Goal: Information Seeking & Learning: Learn about a topic

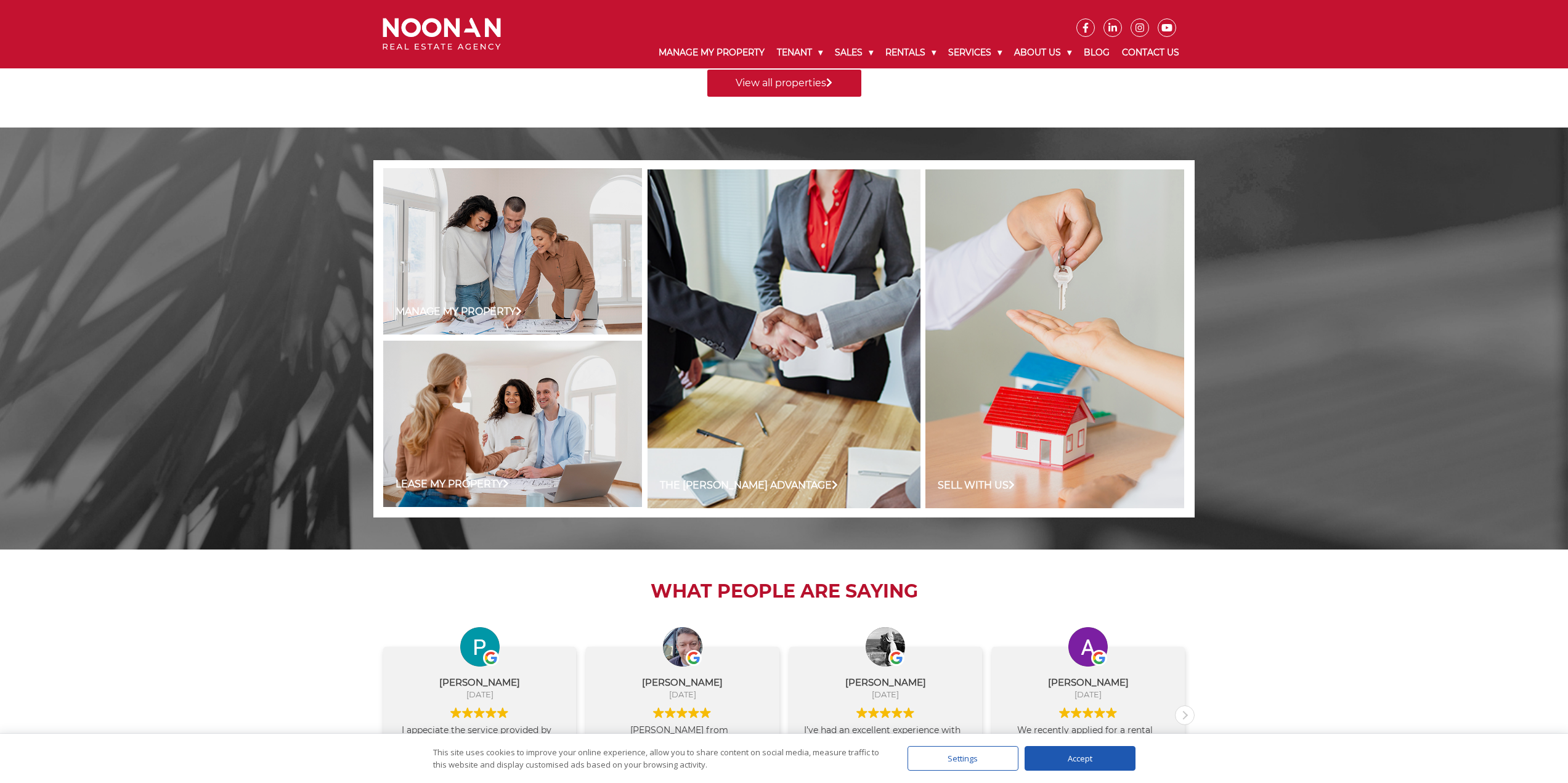
scroll to position [1050, 0]
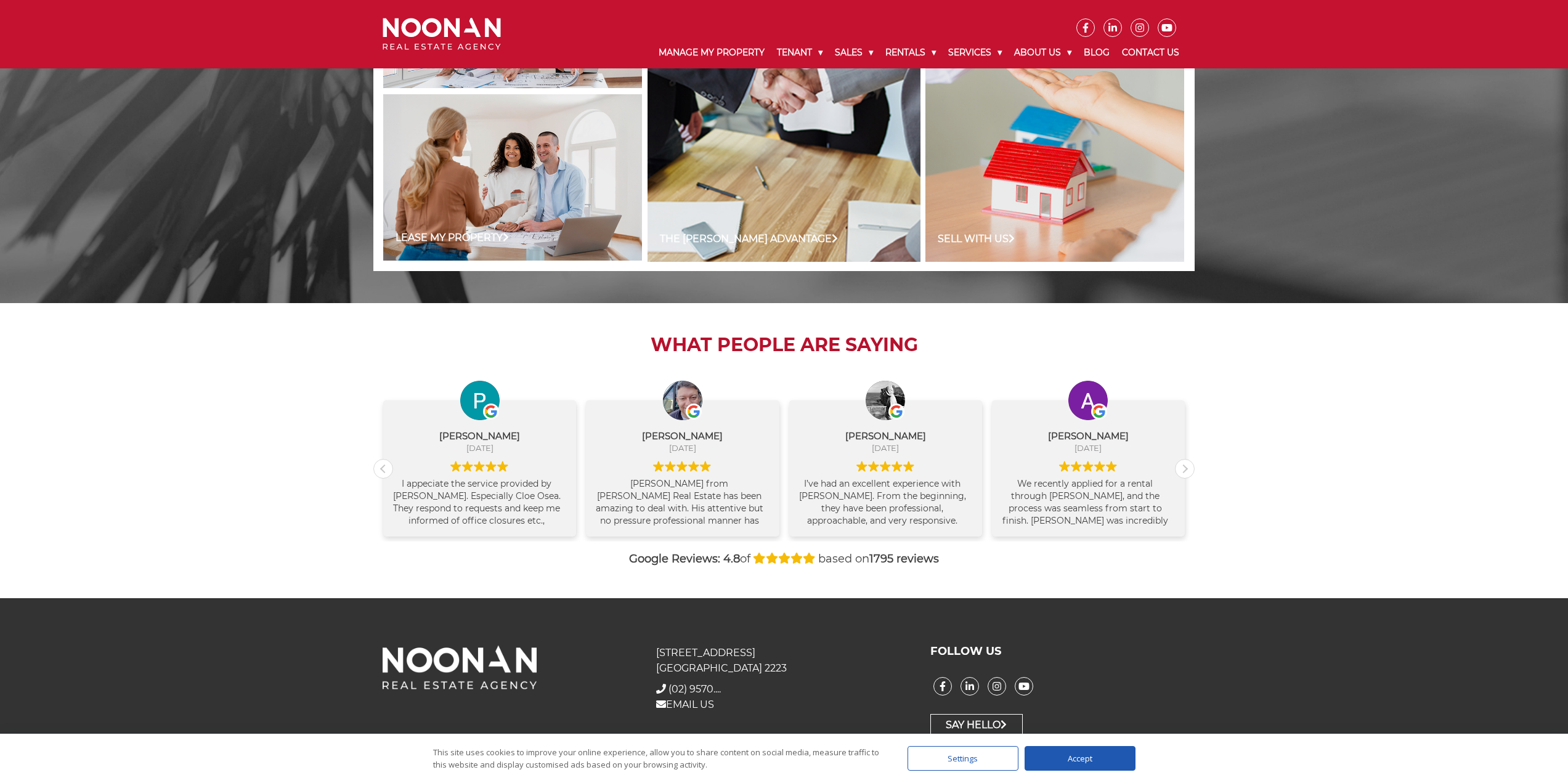
click at [1203, 491] on div "Thank you, Anna Stratikopoulos, for your professionalism and attention to detai…" at bounding box center [1290, 499] width 174 height 50
click at [1203, 480] on div "Thank you, Anna Stratikopoulos, for your professionalism and attention to detai…" at bounding box center [1290, 499] width 174 height 50
click at [1203, 503] on div "Thank you, Anna Stratikopoulos, for your professionalism and attention to detai…" at bounding box center [1290, 499] width 174 height 50
click at [1203, 424] on div "Lindsay Rogers September 24, 2025" at bounding box center [1290, 428] width 174 height 44
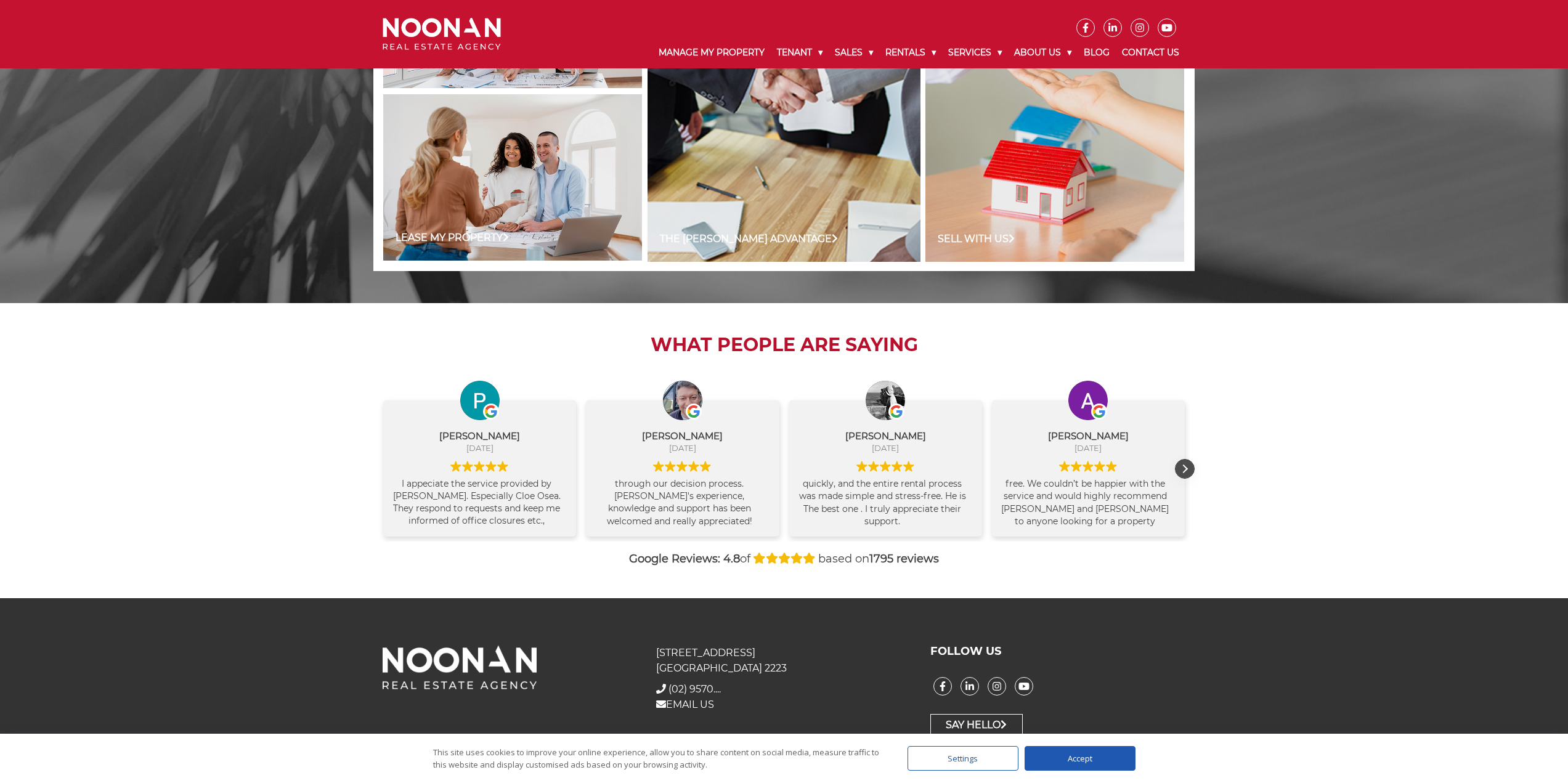
click at [1187, 470] on div "Next review" at bounding box center [1185, 469] width 19 height 19
click at [1203, 498] on div "Thank you, Anna Stratikopoulos, for your professionalism and attention to detai…" at bounding box center [1290, 499] width 174 height 50
click at [1190, 469] on div "Next review" at bounding box center [1185, 469] width 19 height 19
click at [1188, 471] on div "Next review" at bounding box center [1185, 469] width 19 height 19
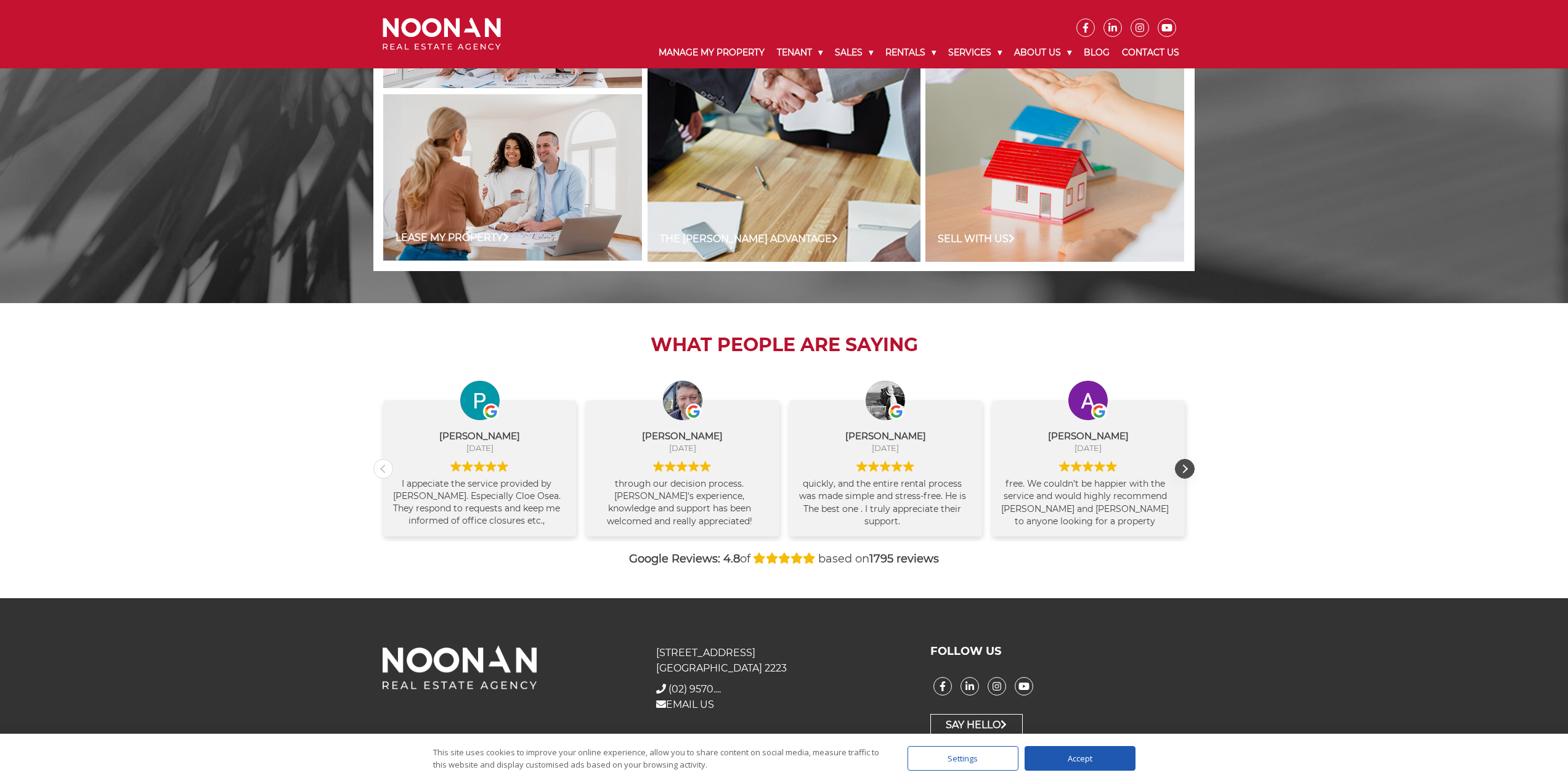
click at [1188, 471] on div "Next review" at bounding box center [1185, 469] width 19 height 19
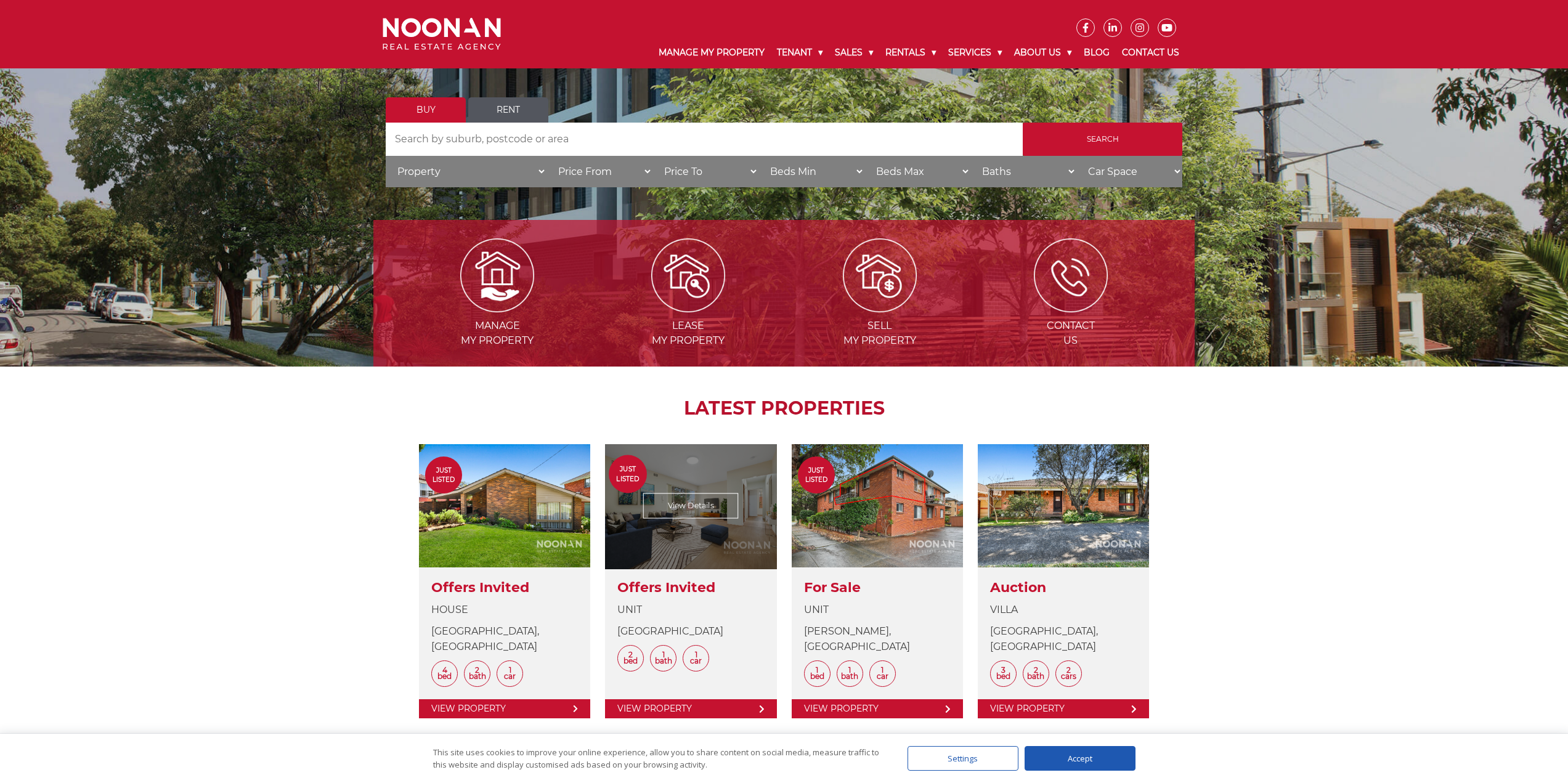
scroll to position [0, 0]
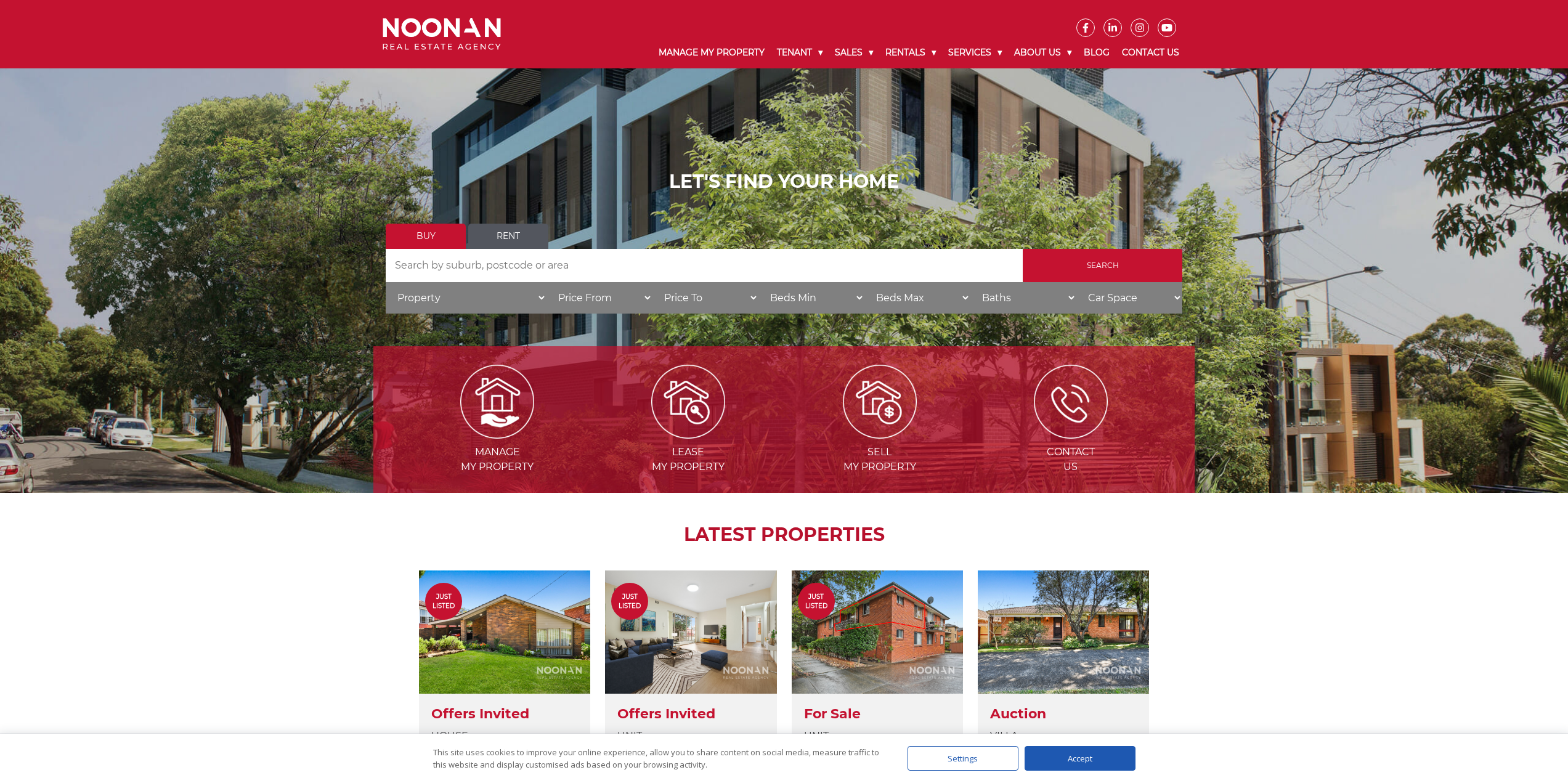
click at [626, 263] on input "Search by Address" at bounding box center [704, 265] width 637 height 33
type input "blakehurst"
click at [1139, 271] on input "Search" at bounding box center [1102, 265] width 159 height 33
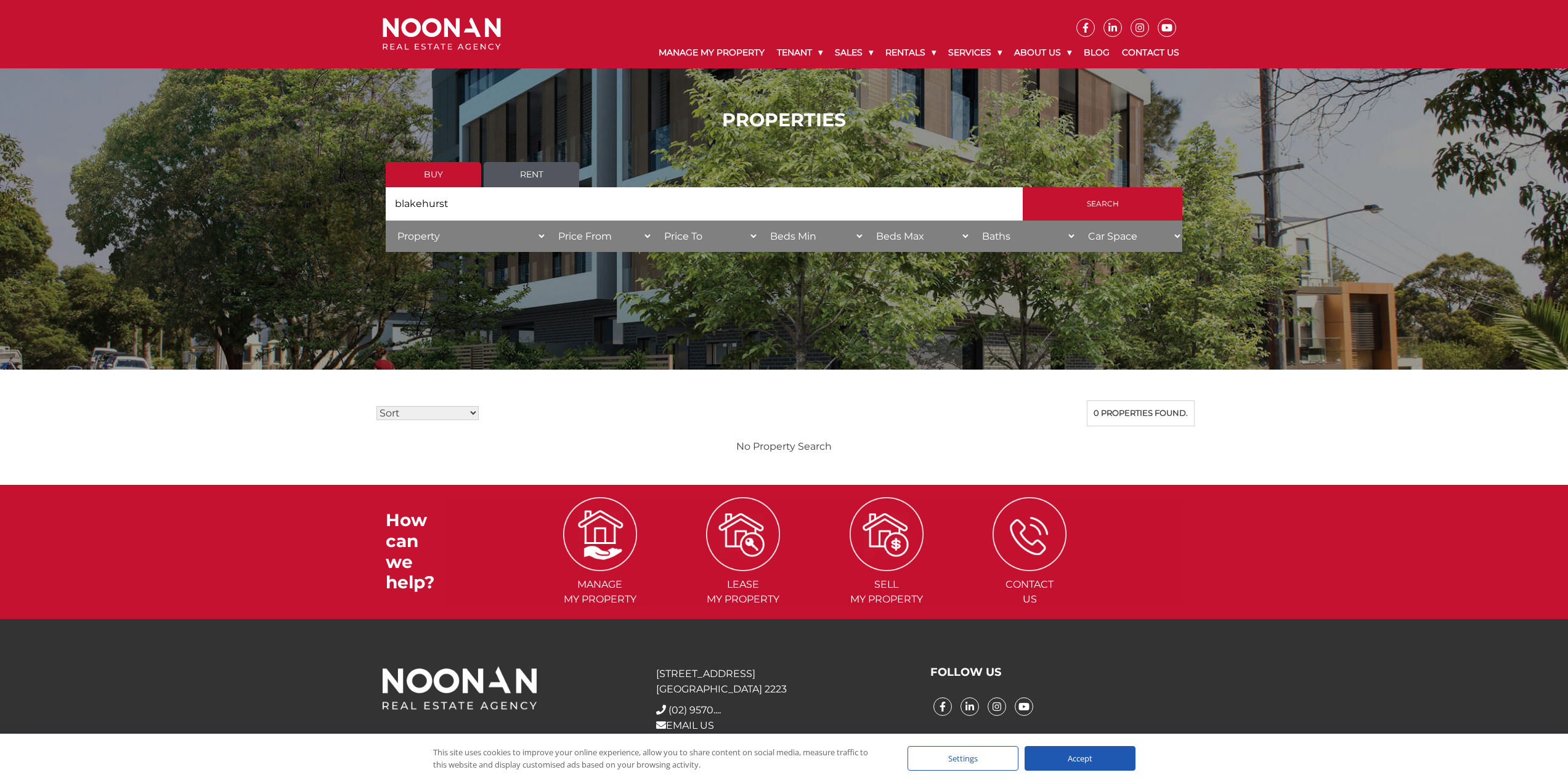
click at [429, 168] on link "Buy" at bounding box center [433, 174] width 95 height 25
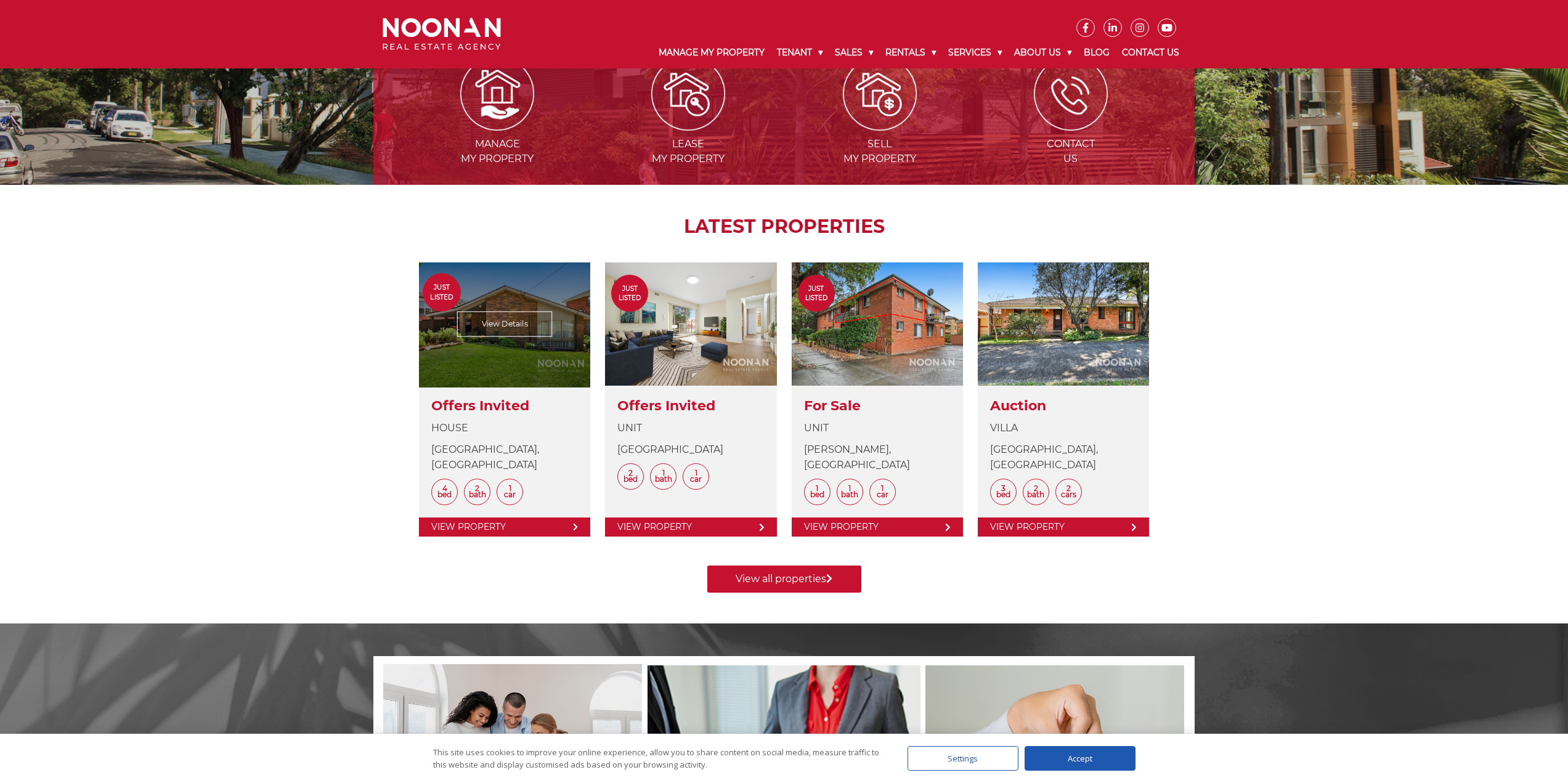
scroll to position [370, 0]
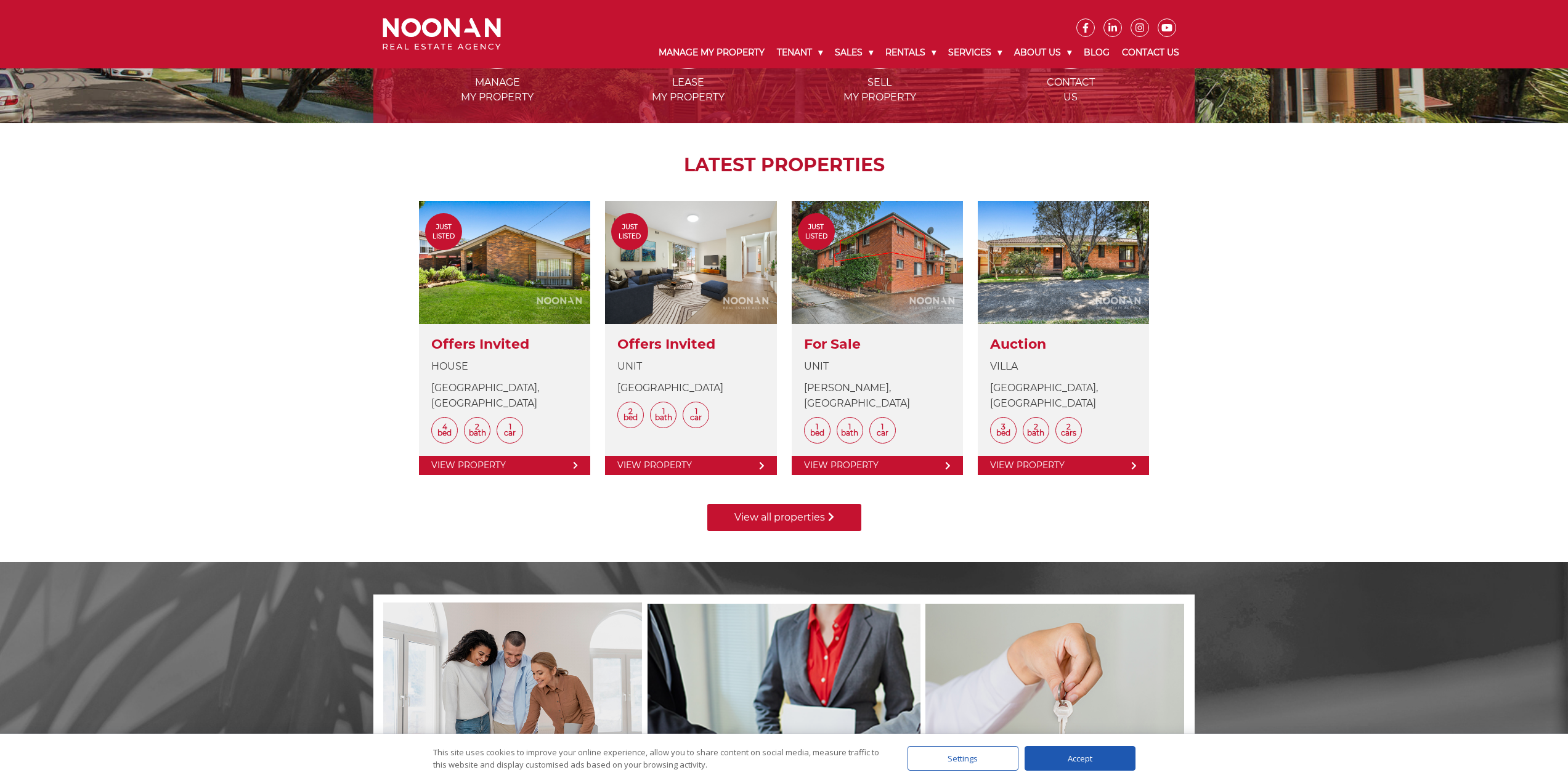
click at [820, 510] on link "View all properties" at bounding box center [784, 518] width 154 height 27
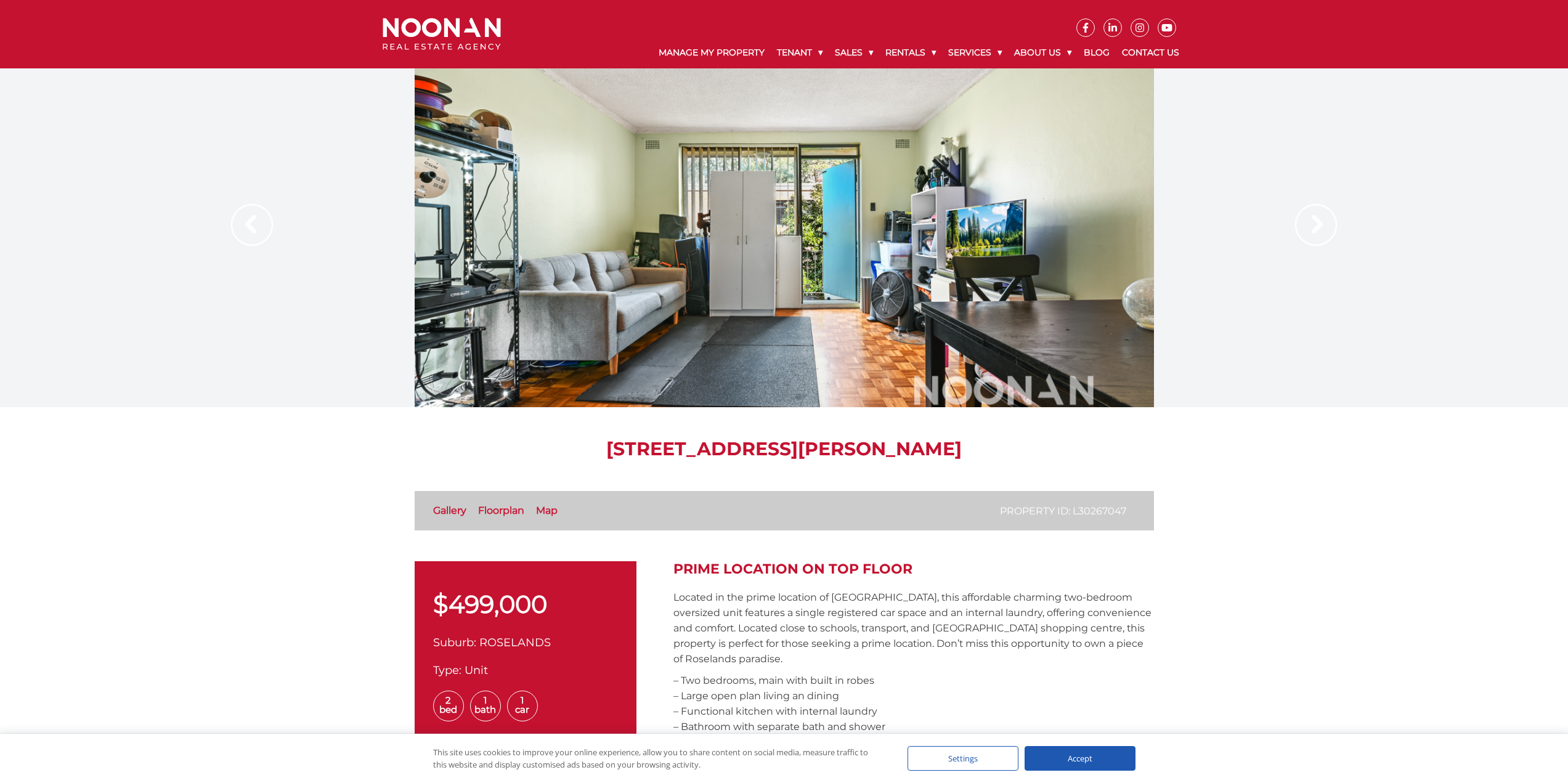
click at [1323, 229] on img at bounding box center [1316, 225] width 42 height 42
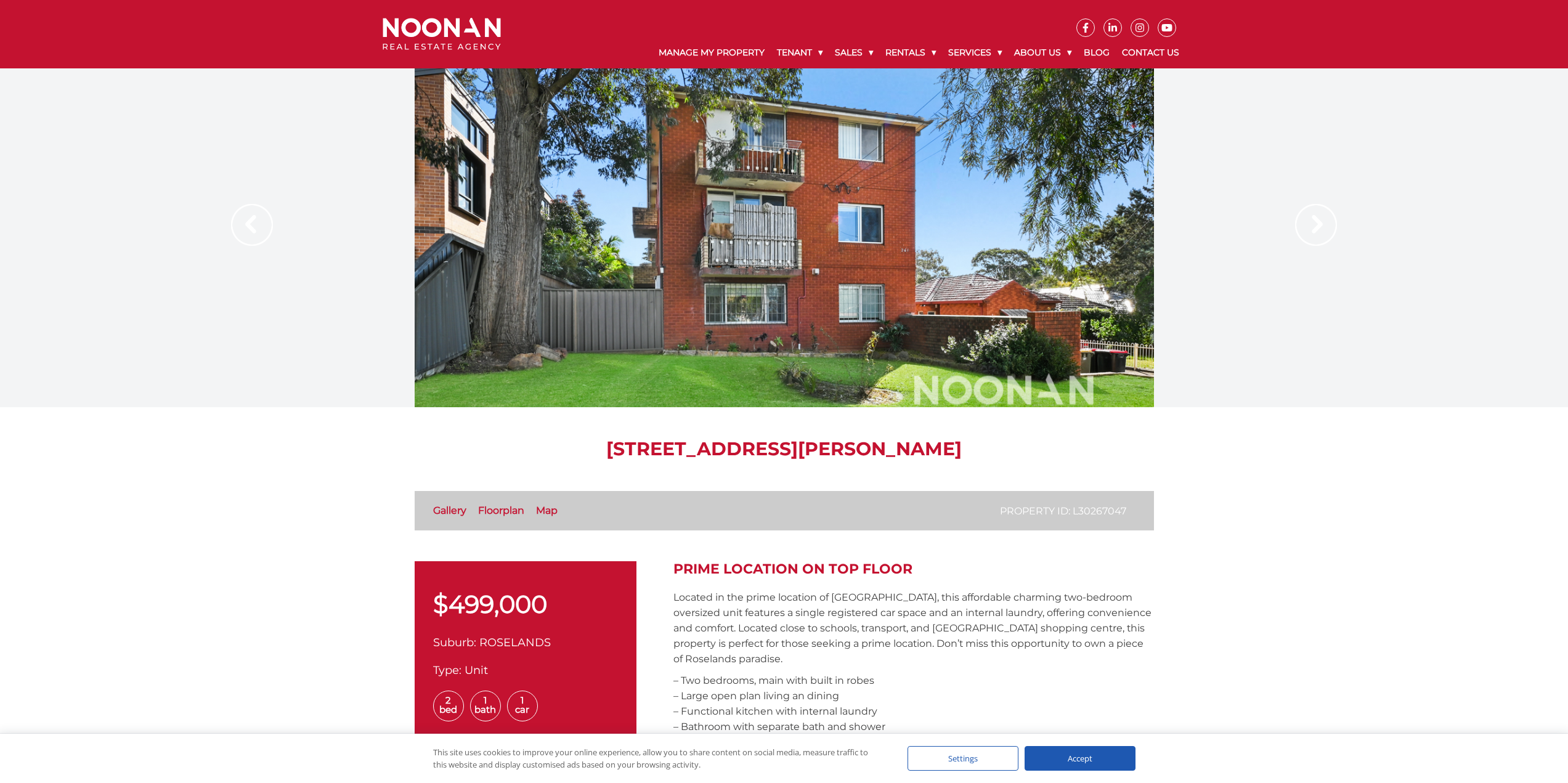
click at [1323, 228] on img at bounding box center [1316, 225] width 42 height 42
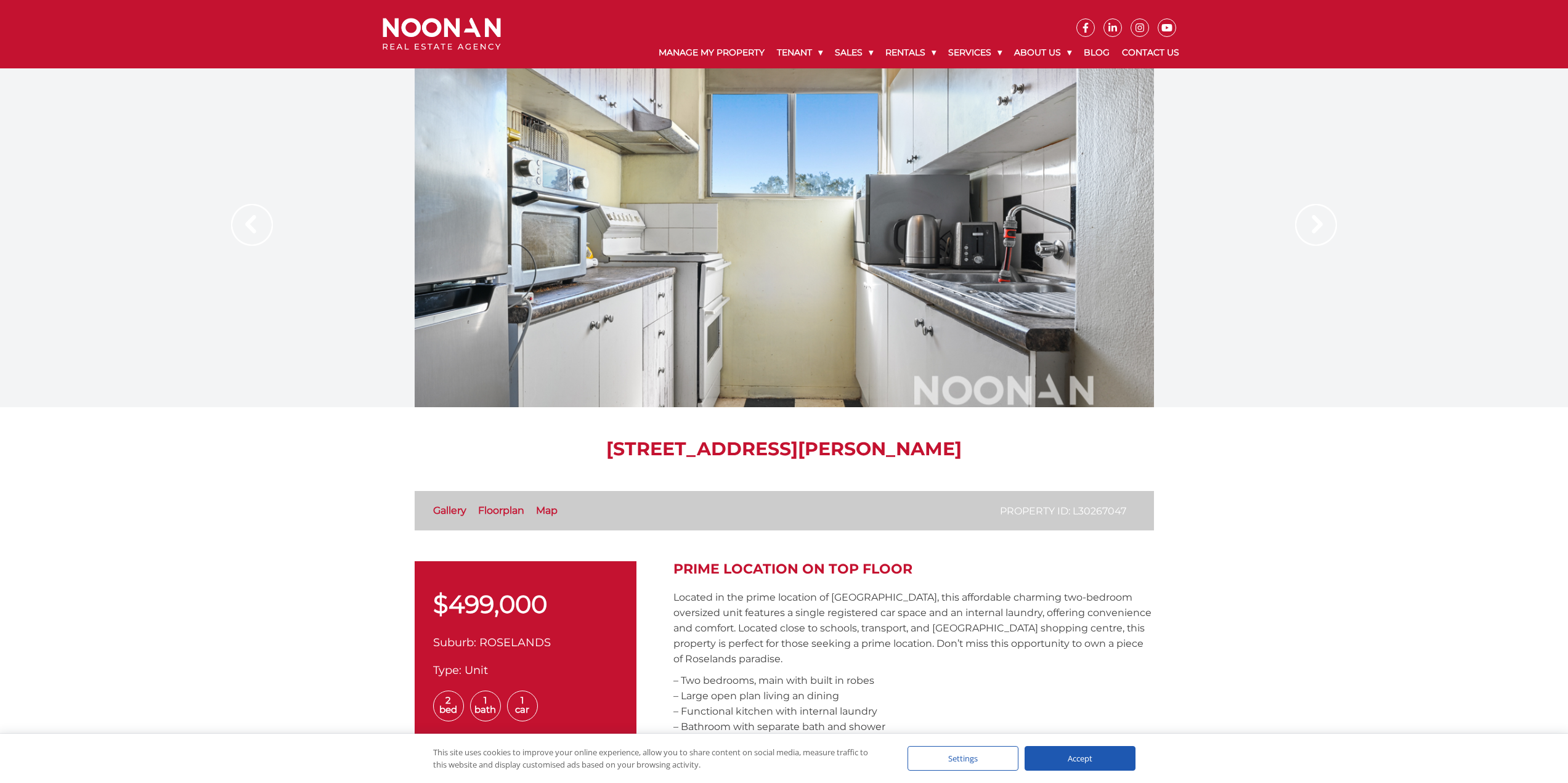
click at [1323, 228] on img at bounding box center [1316, 225] width 42 height 42
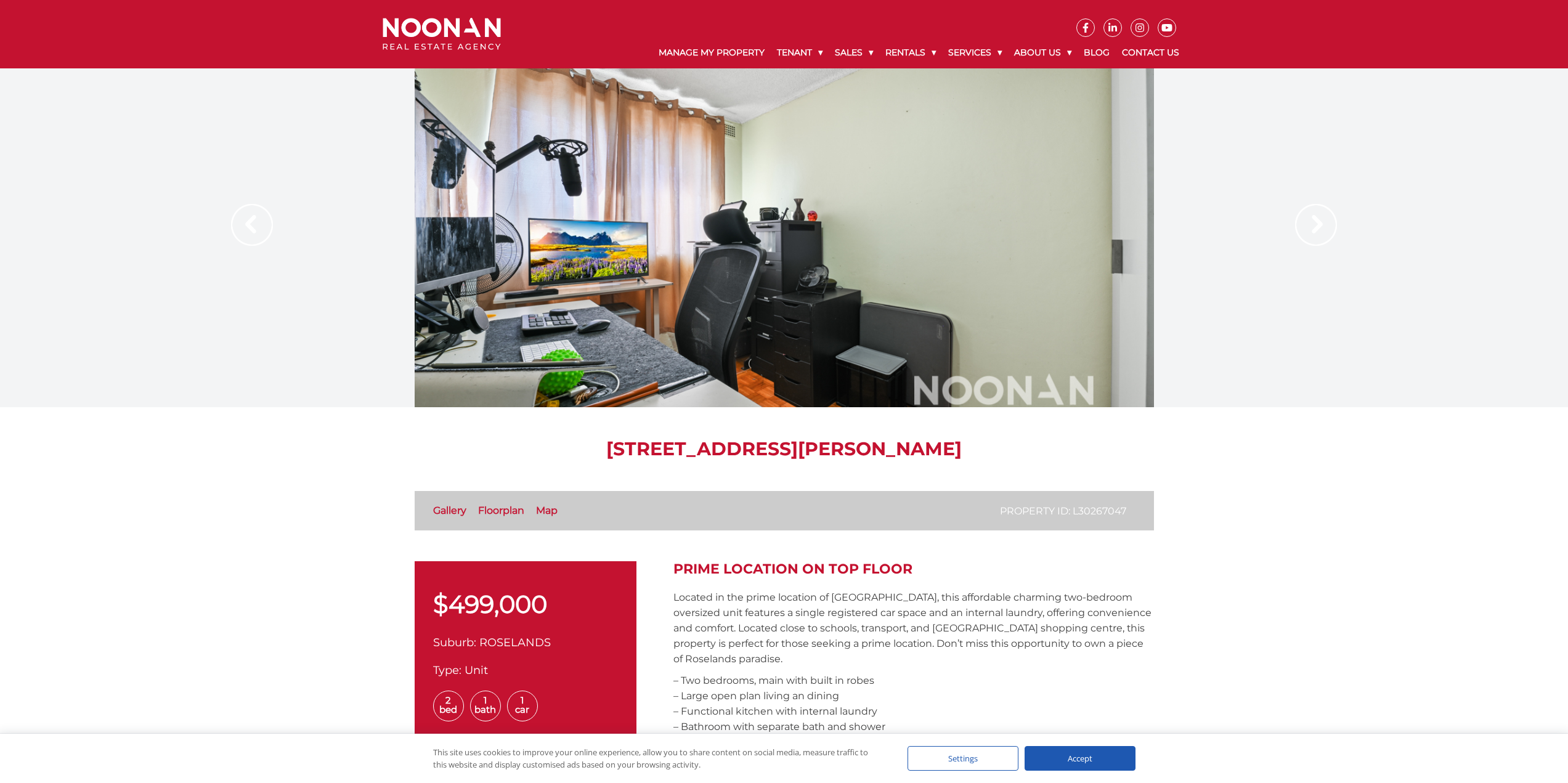
click at [1323, 228] on img at bounding box center [1316, 225] width 42 height 42
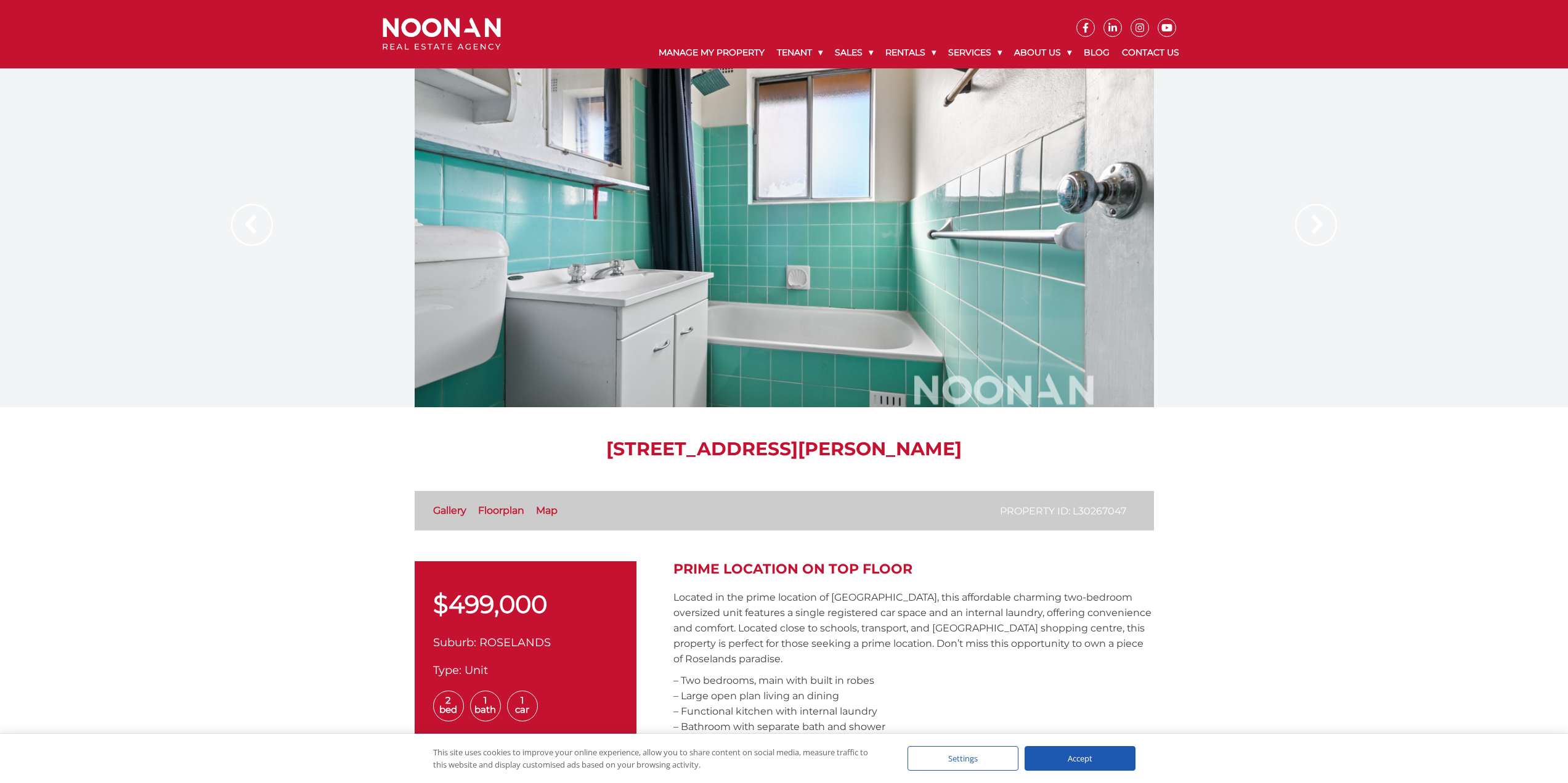
click at [1323, 228] on img at bounding box center [1316, 225] width 42 height 42
